Goal: Task Accomplishment & Management: Manage account settings

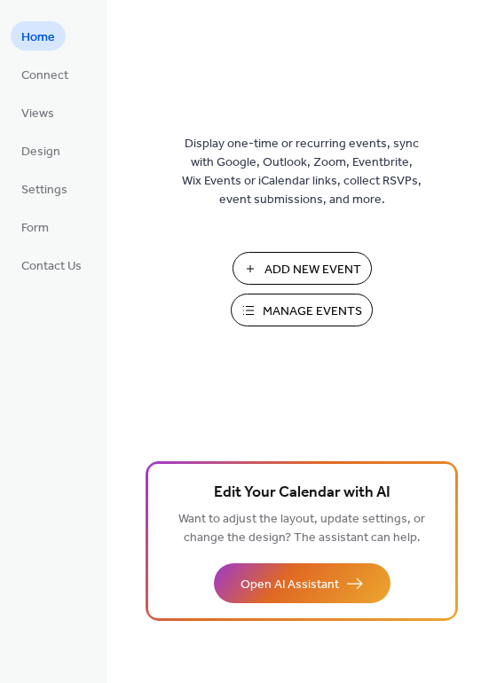
click at [318, 310] on span "Manage Events" at bounding box center [311, 311] width 99 height 19
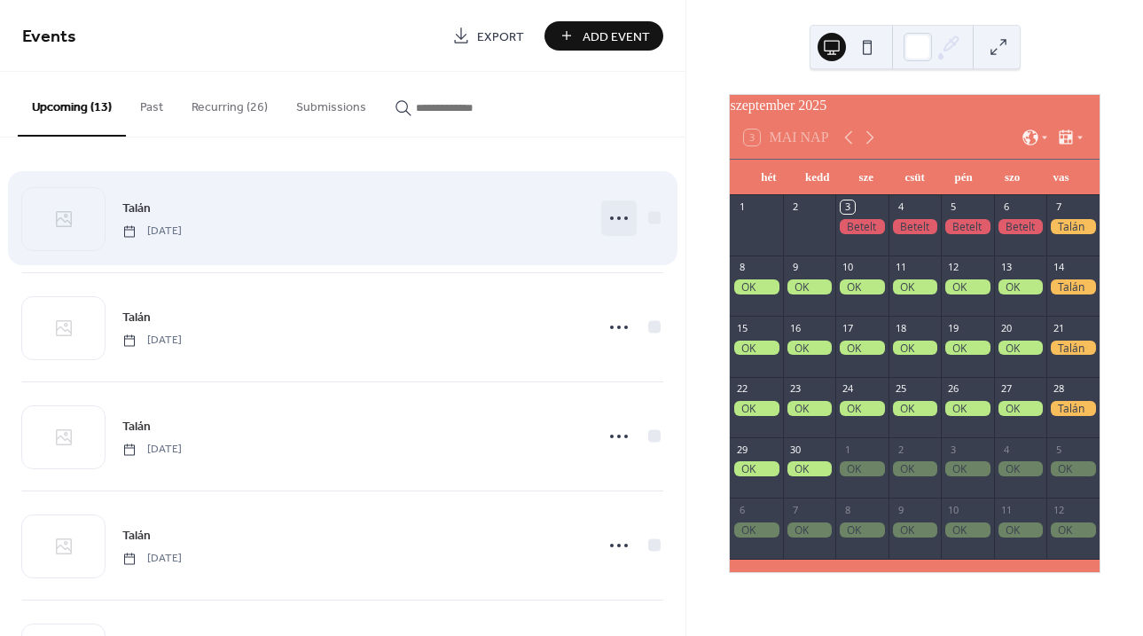
click at [615, 213] on icon at bounding box center [619, 218] width 28 height 28
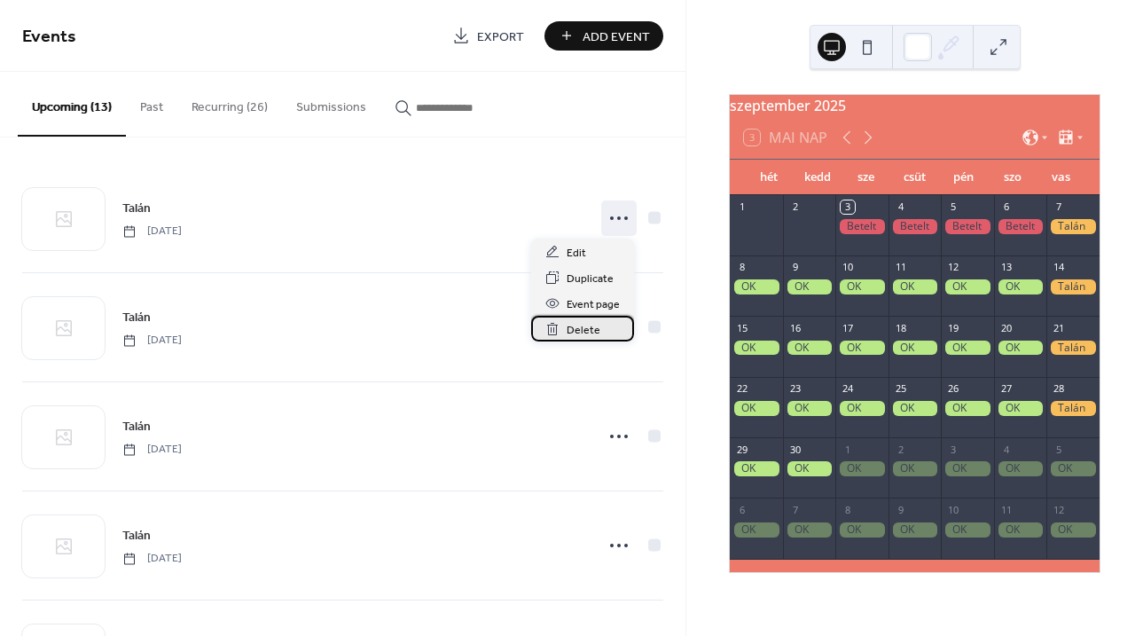
click at [584, 330] on span "Delete" at bounding box center [584, 330] width 34 height 19
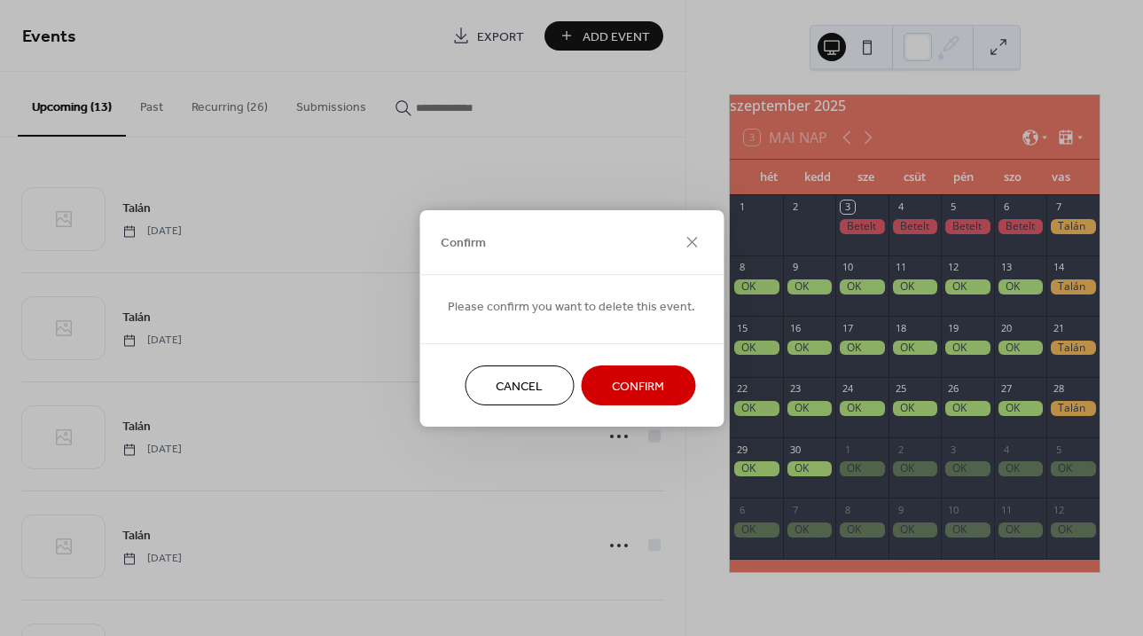
click at [633, 396] on span "Confirm" at bounding box center [638, 386] width 52 height 19
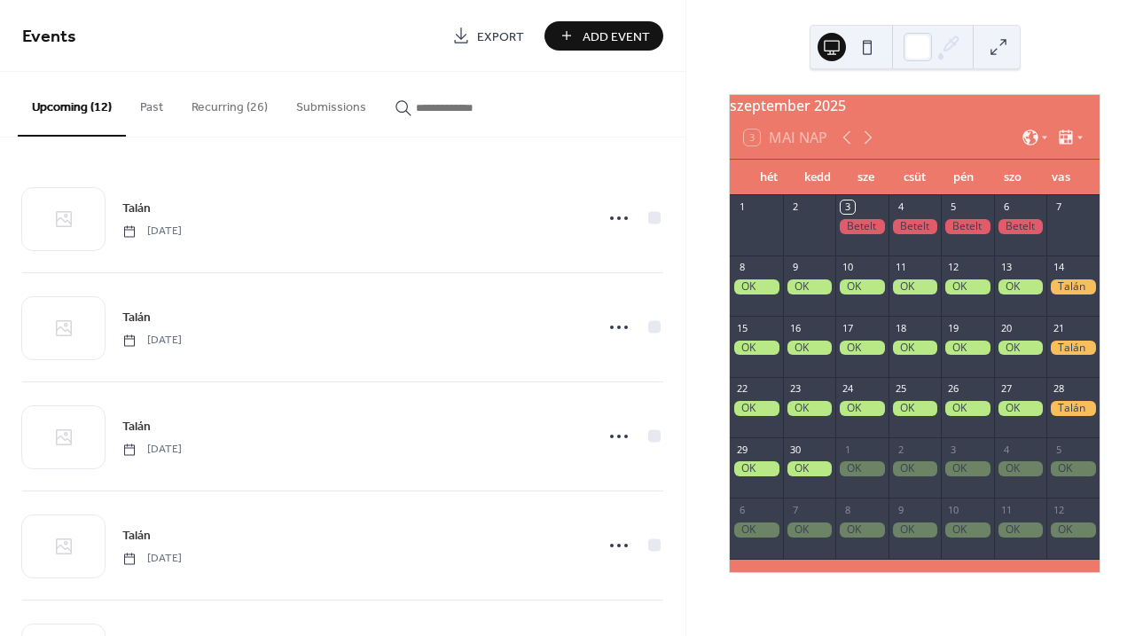
click at [237, 105] on button "Recurring (26)" at bounding box center [229, 103] width 105 height 63
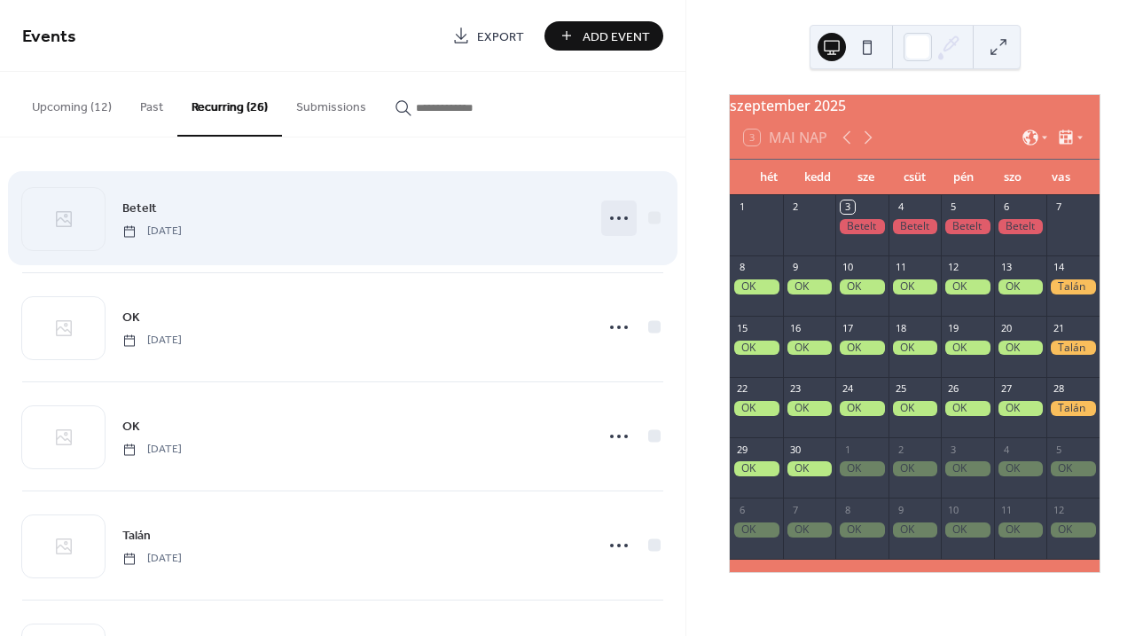
click at [611, 217] on icon at bounding box center [619, 218] width 28 height 28
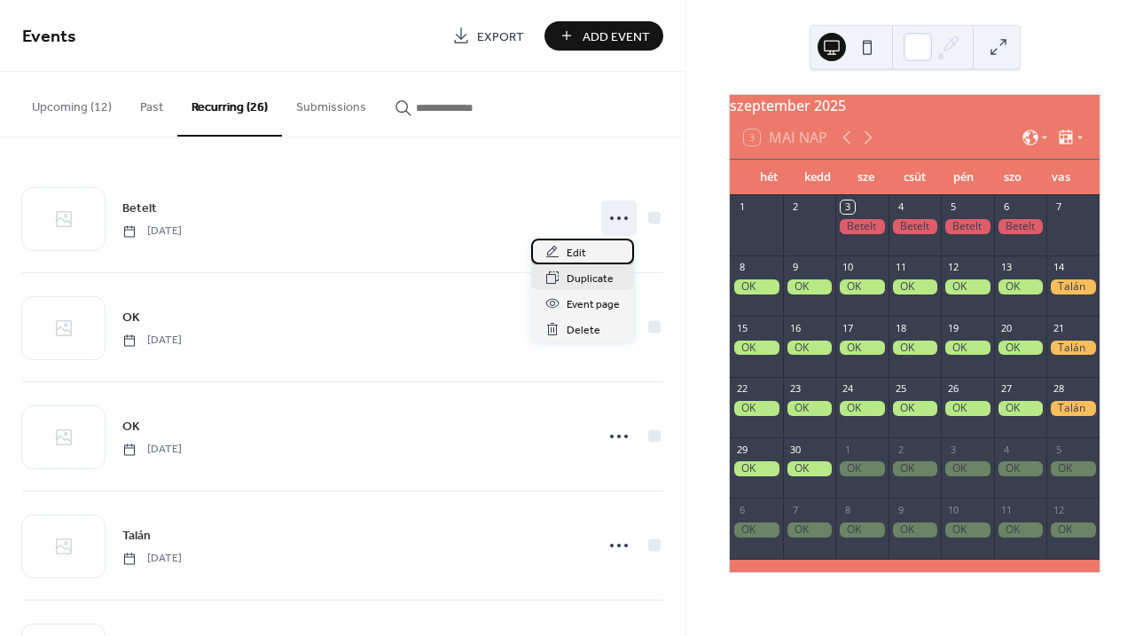
click at [584, 250] on div "Edit" at bounding box center [582, 252] width 103 height 26
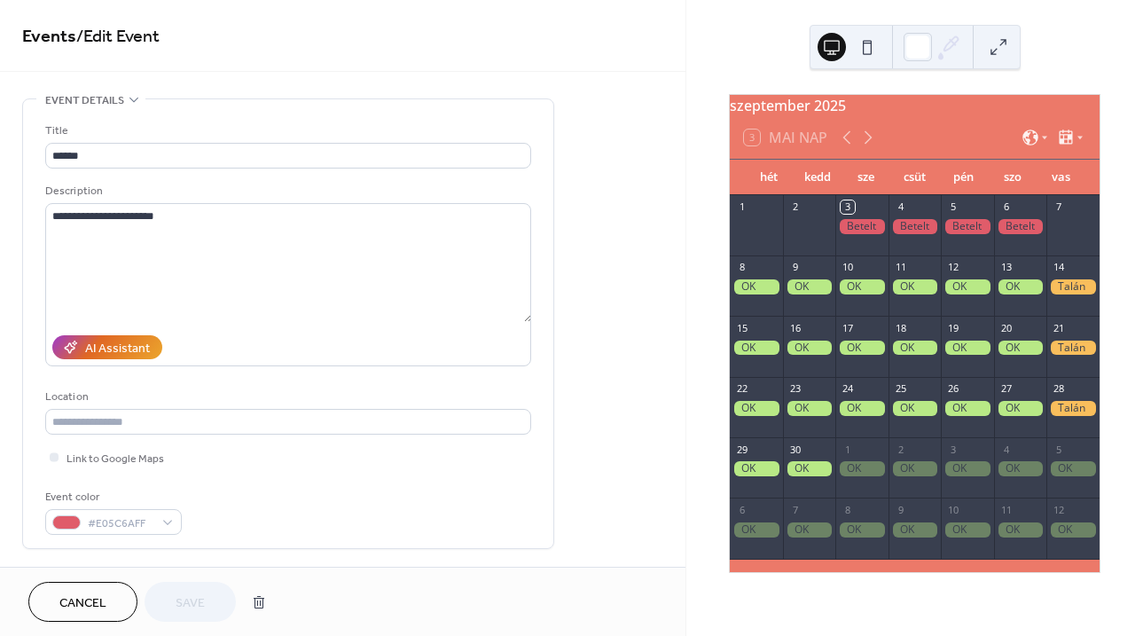
drag, startPoint x: 680, startPoint y: 175, endPoint x: 675, endPoint y: 254, distance: 79.1
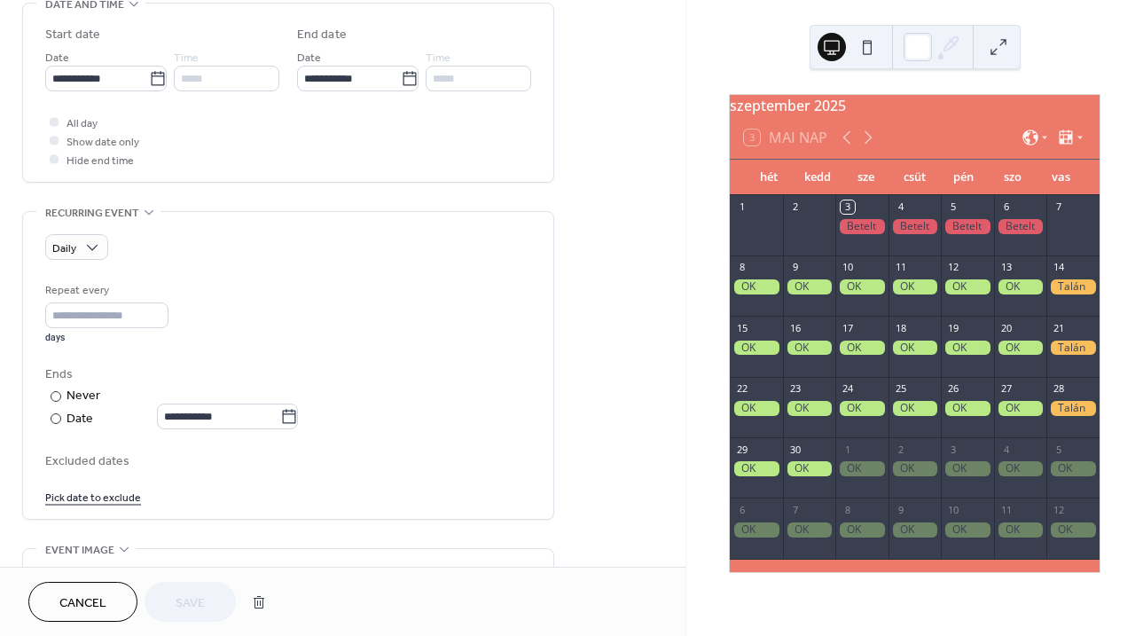
scroll to position [746, 0]
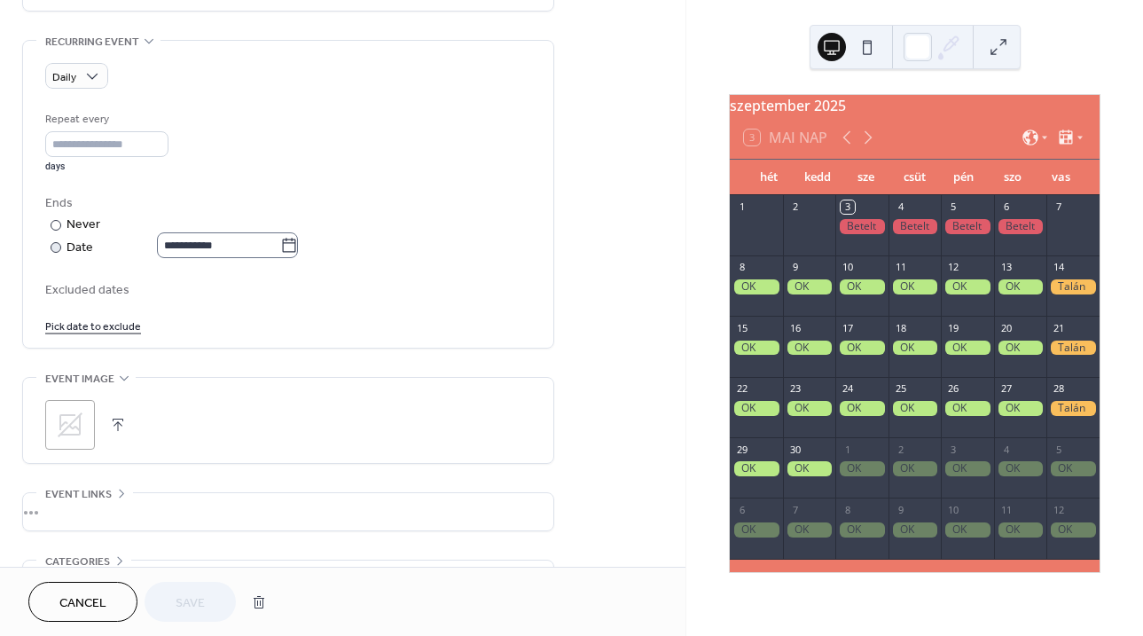
click at [294, 246] on icon at bounding box center [289, 246] width 18 height 18
click at [280, 246] on input "**********" at bounding box center [218, 245] width 123 height 26
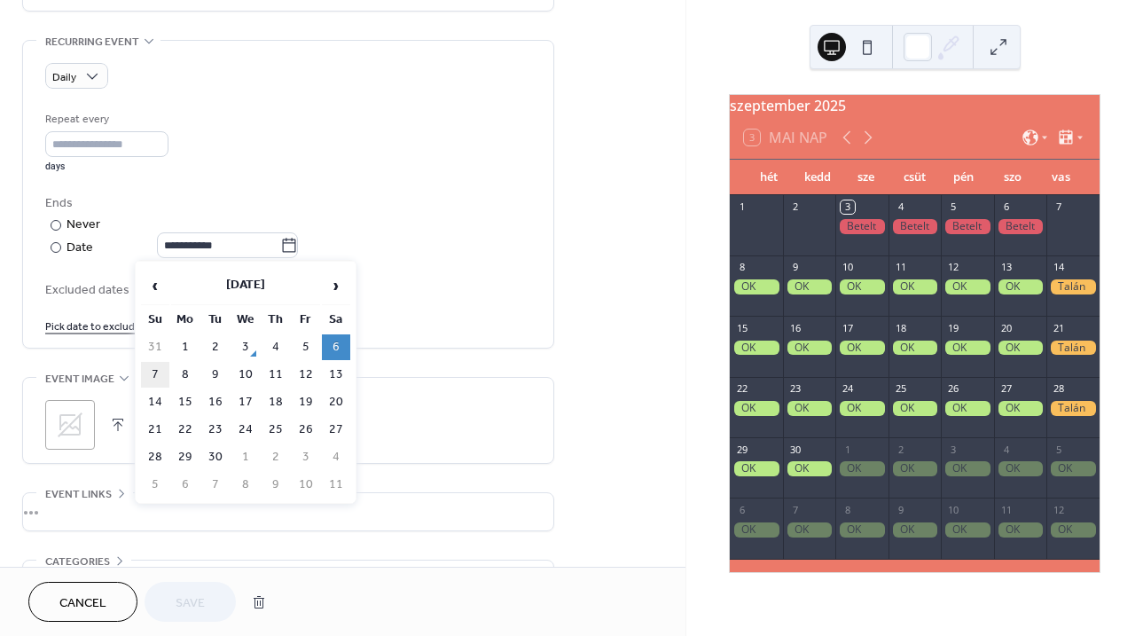
click at [156, 375] on td "7" at bounding box center [155, 375] width 28 height 26
type input "**********"
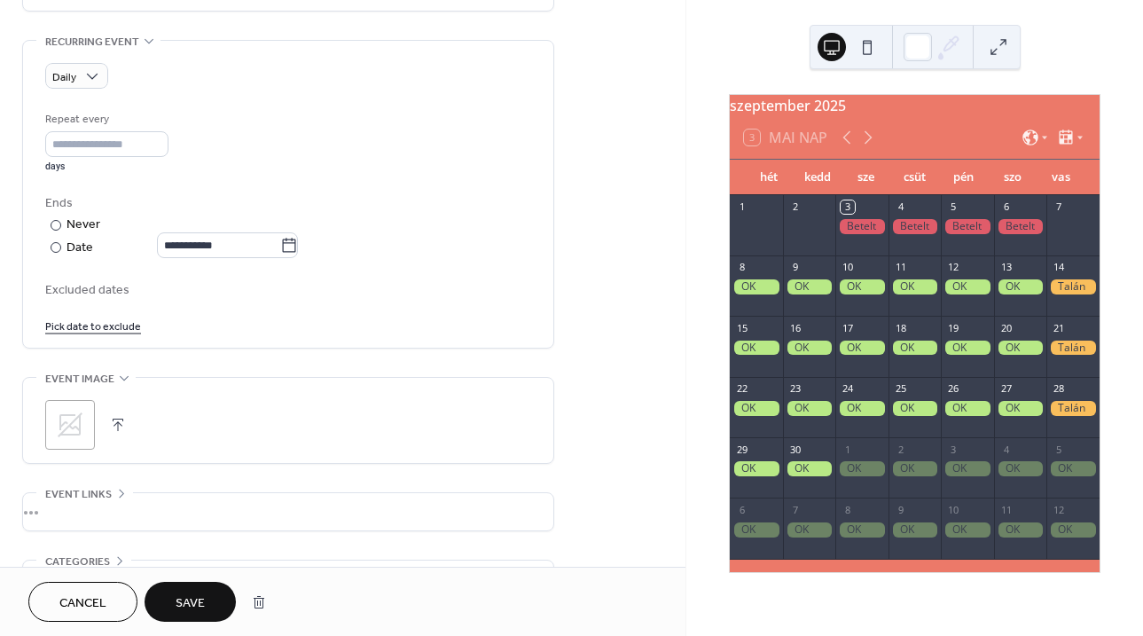
click at [200, 598] on span "Save" at bounding box center [190, 603] width 29 height 19
